Goal: Task Accomplishment & Management: Manage account settings

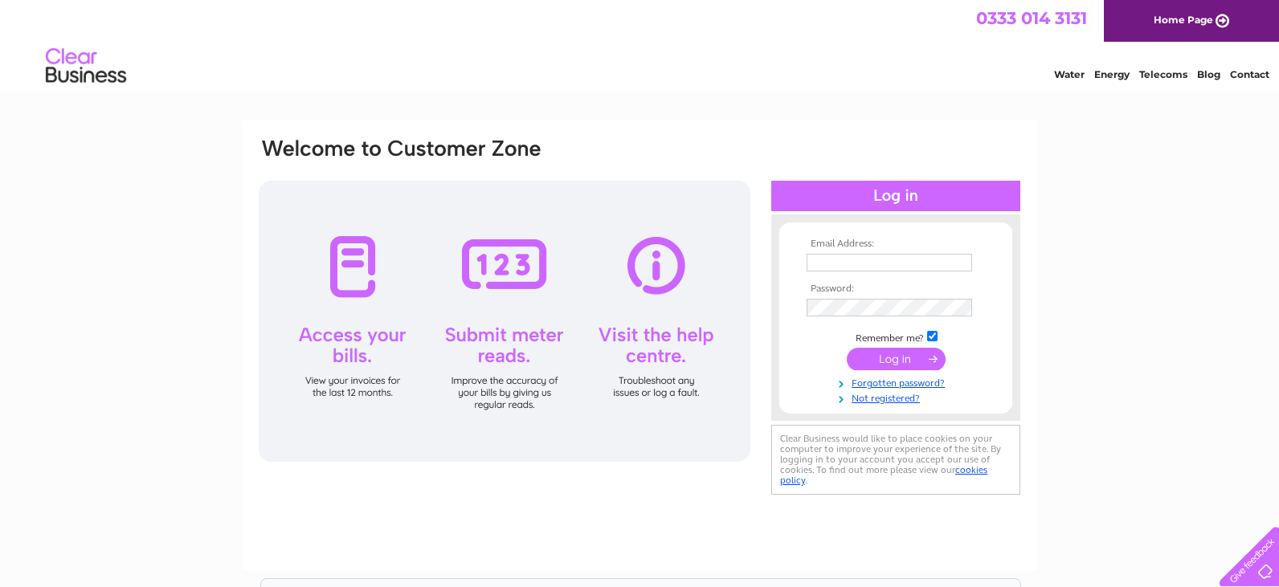
click at [906, 264] on input "text" at bounding box center [890, 263] width 166 height 18
type input "andywilliamson@richardsandersgroup.co.uk"
click at [871, 362] on input "submit" at bounding box center [896, 361] width 99 height 22
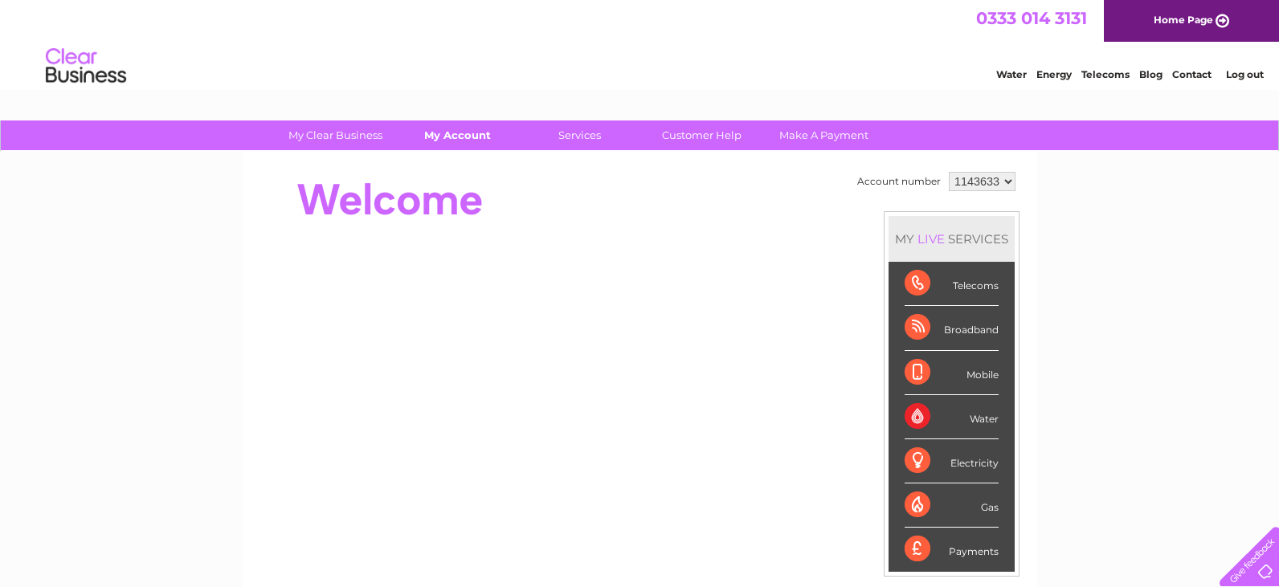
click at [453, 133] on link "My Account" at bounding box center [457, 136] width 133 height 30
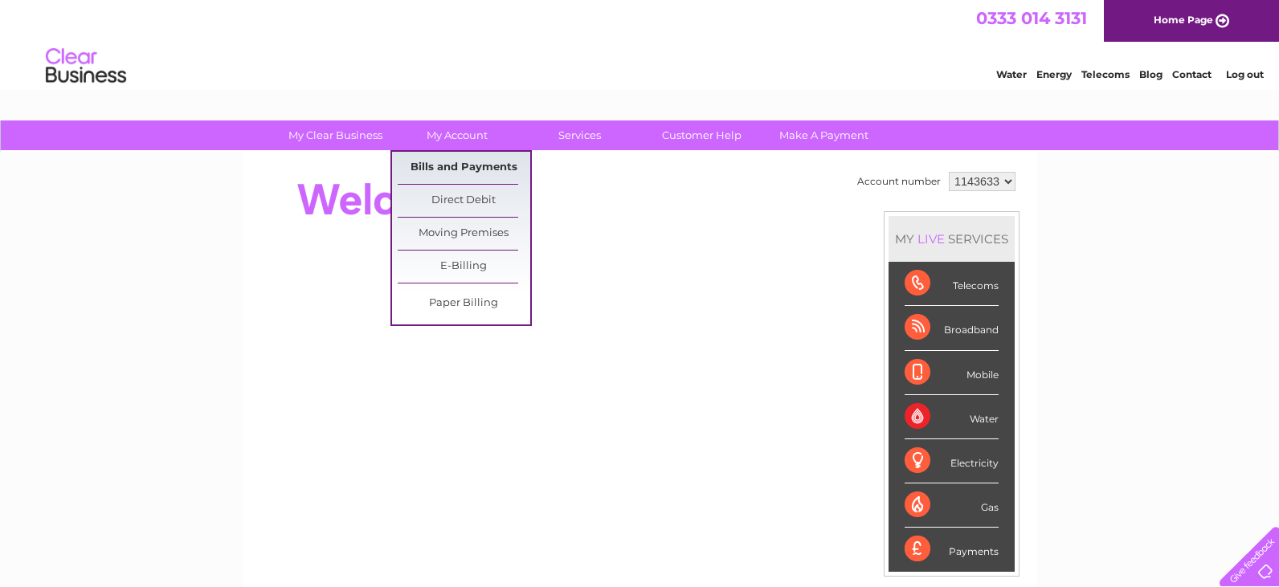
click at [465, 172] on link "Bills and Payments" at bounding box center [464, 168] width 133 height 32
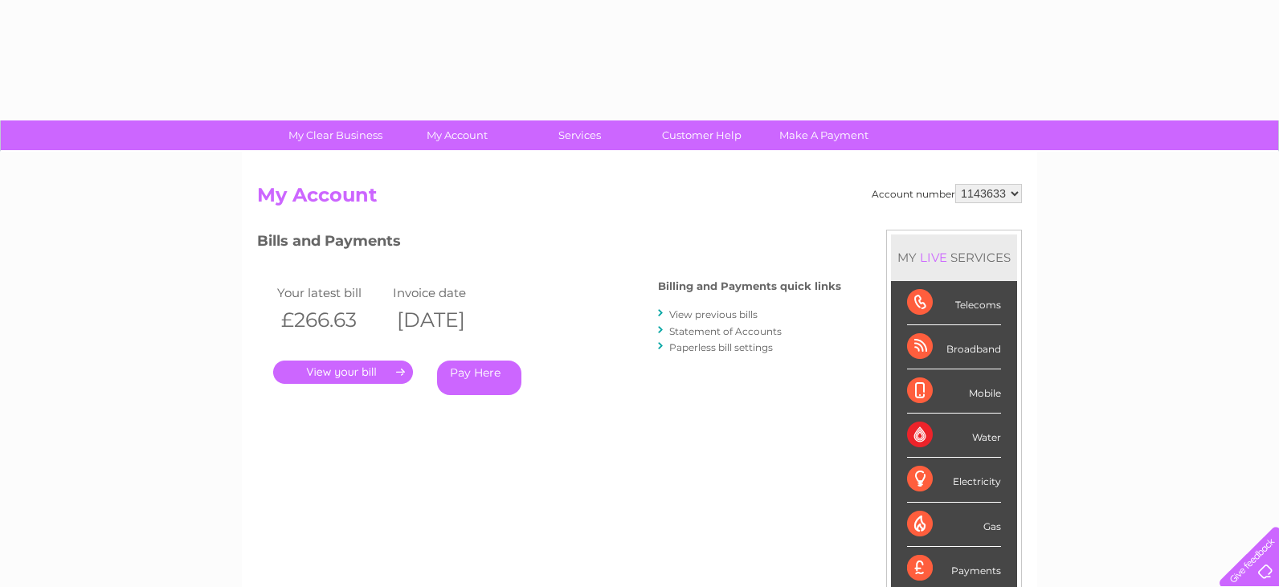
click at [362, 371] on link "." at bounding box center [343, 372] width 140 height 23
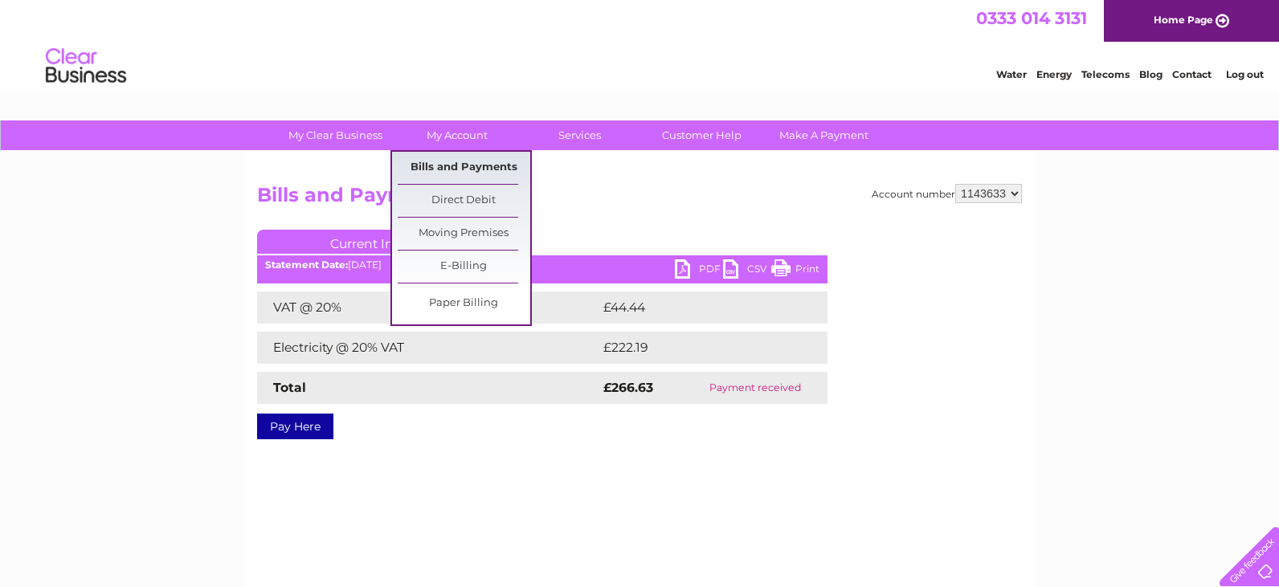
click at [468, 175] on link "Bills and Payments" at bounding box center [464, 168] width 133 height 32
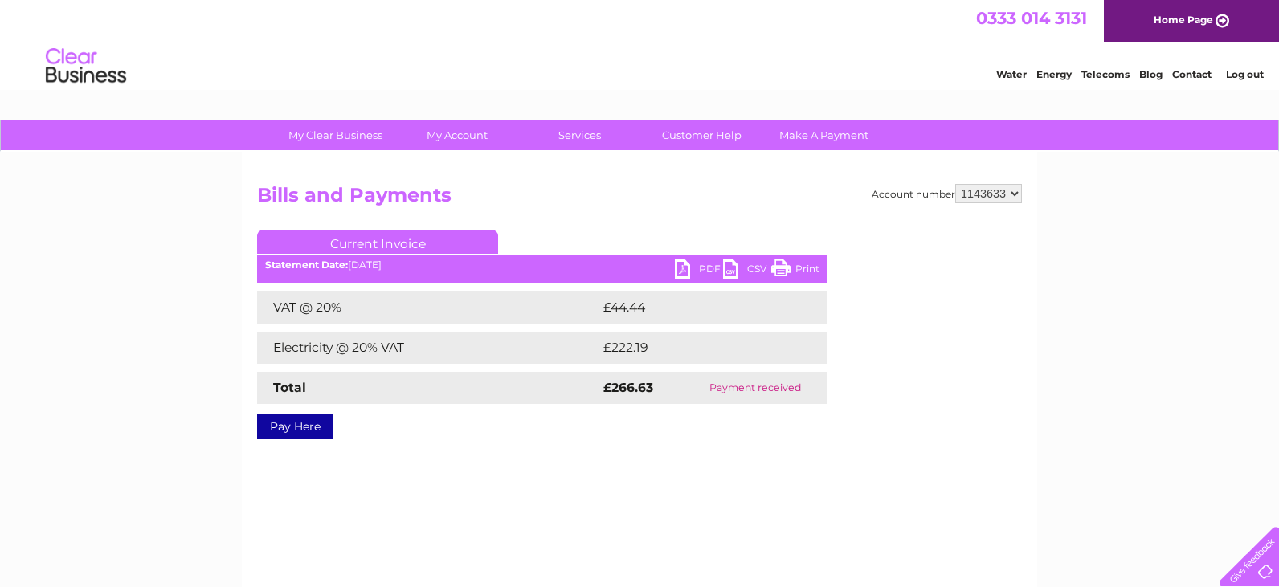
click at [991, 195] on select "1143633 1153859" at bounding box center [988, 193] width 67 height 19
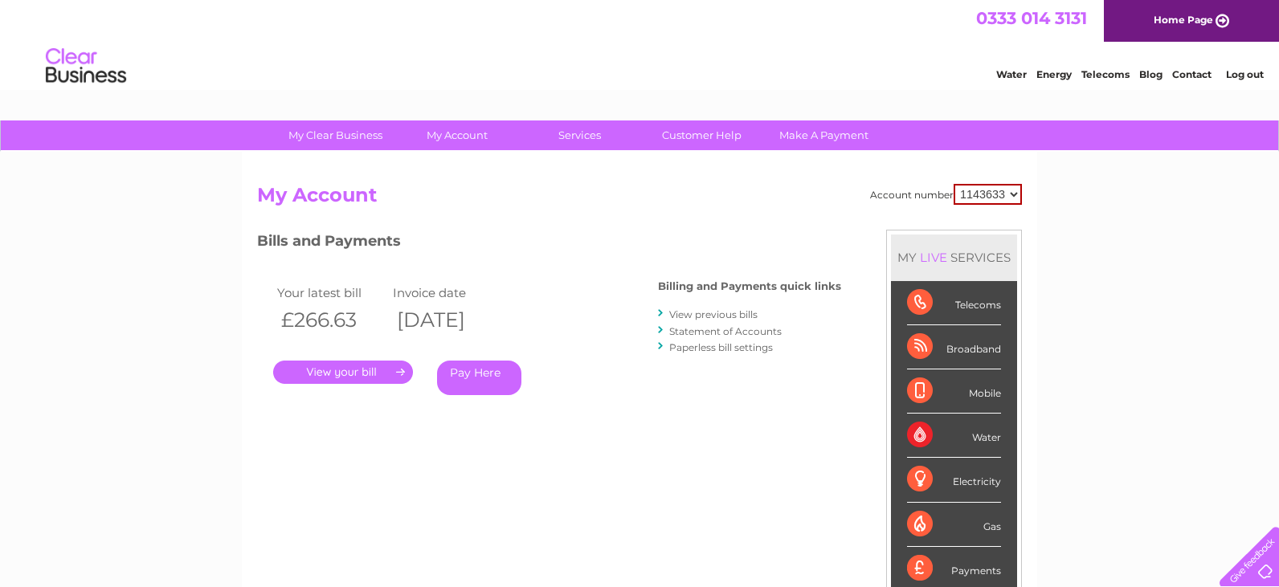
click at [997, 187] on select "1143633 1153859" at bounding box center [988, 194] width 68 height 21
select select "1153859"
click at [955, 184] on select "1143633 1153859" at bounding box center [988, 194] width 68 height 21
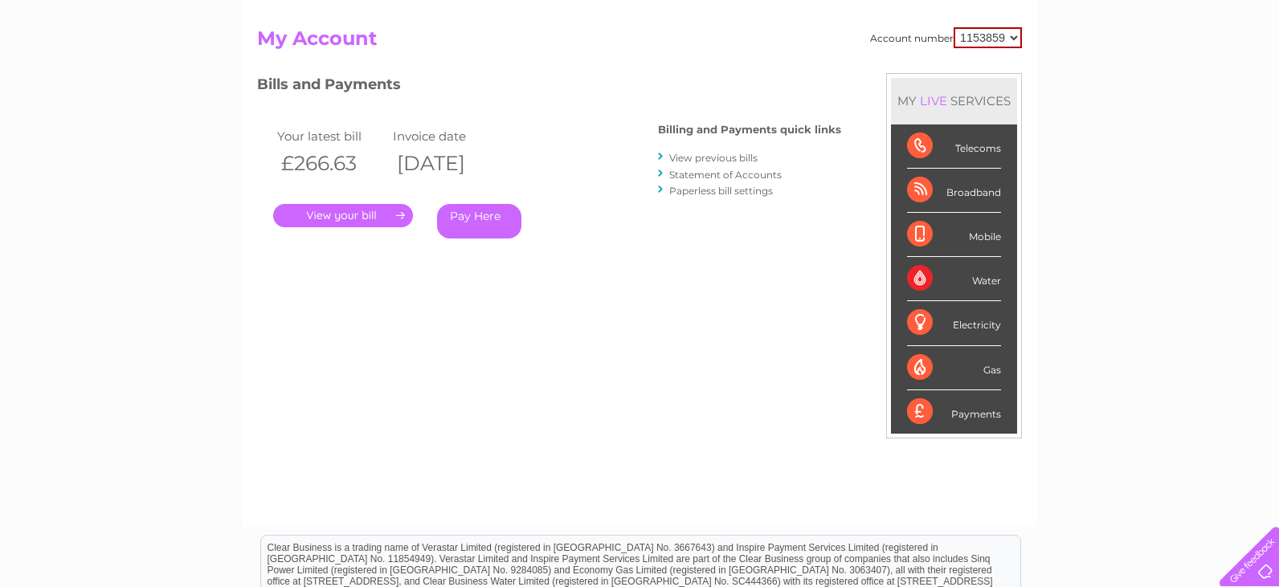
scroll to position [240, 0]
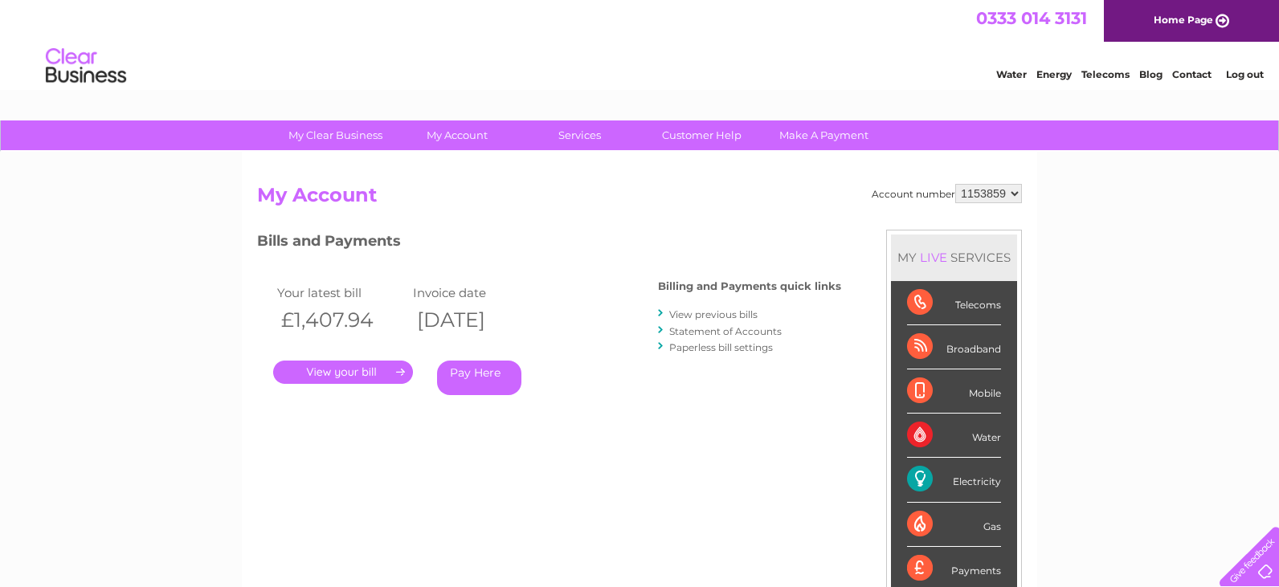
click at [332, 370] on link "." at bounding box center [343, 372] width 140 height 23
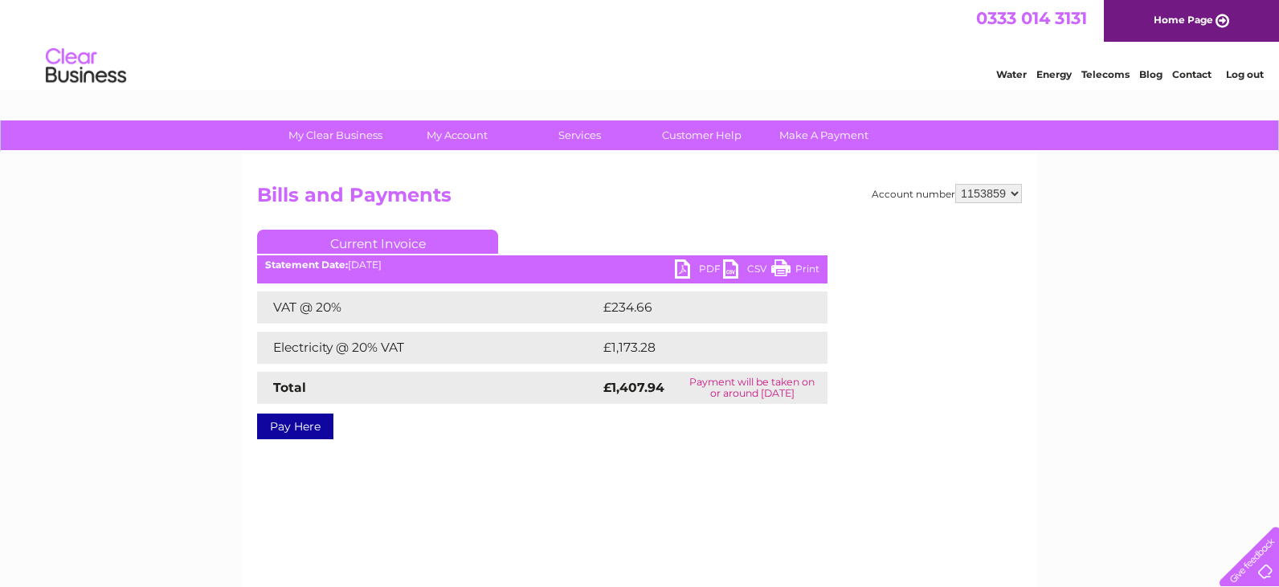
click at [689, 276] on link "PDF" at bounding box center [699, 271] width 48 height 23
